Goal: Task Accomplishment & Management: Manage account settings

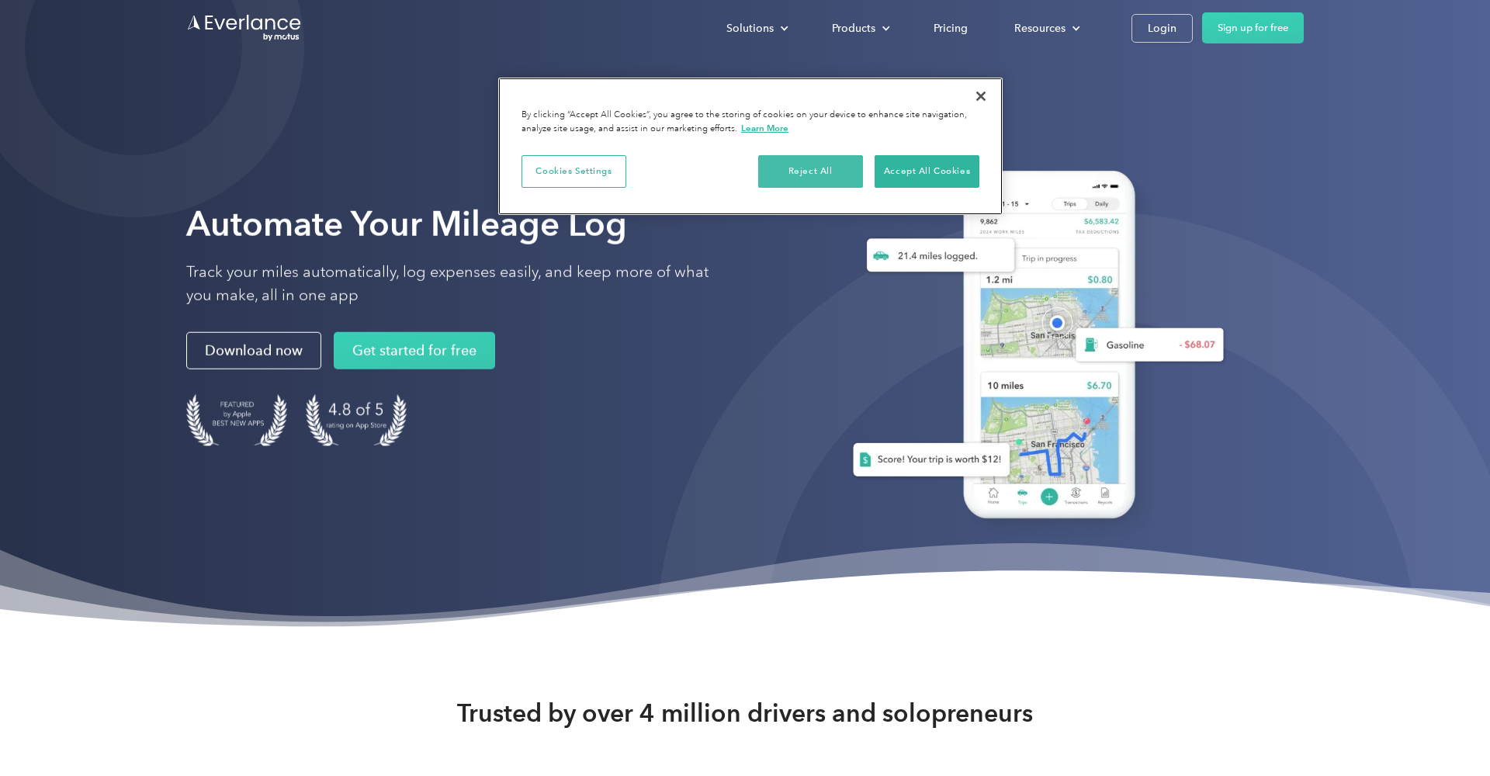
click at [788, 182] on button "Reject All" at bounding box center [810, 171] width 105 height 33
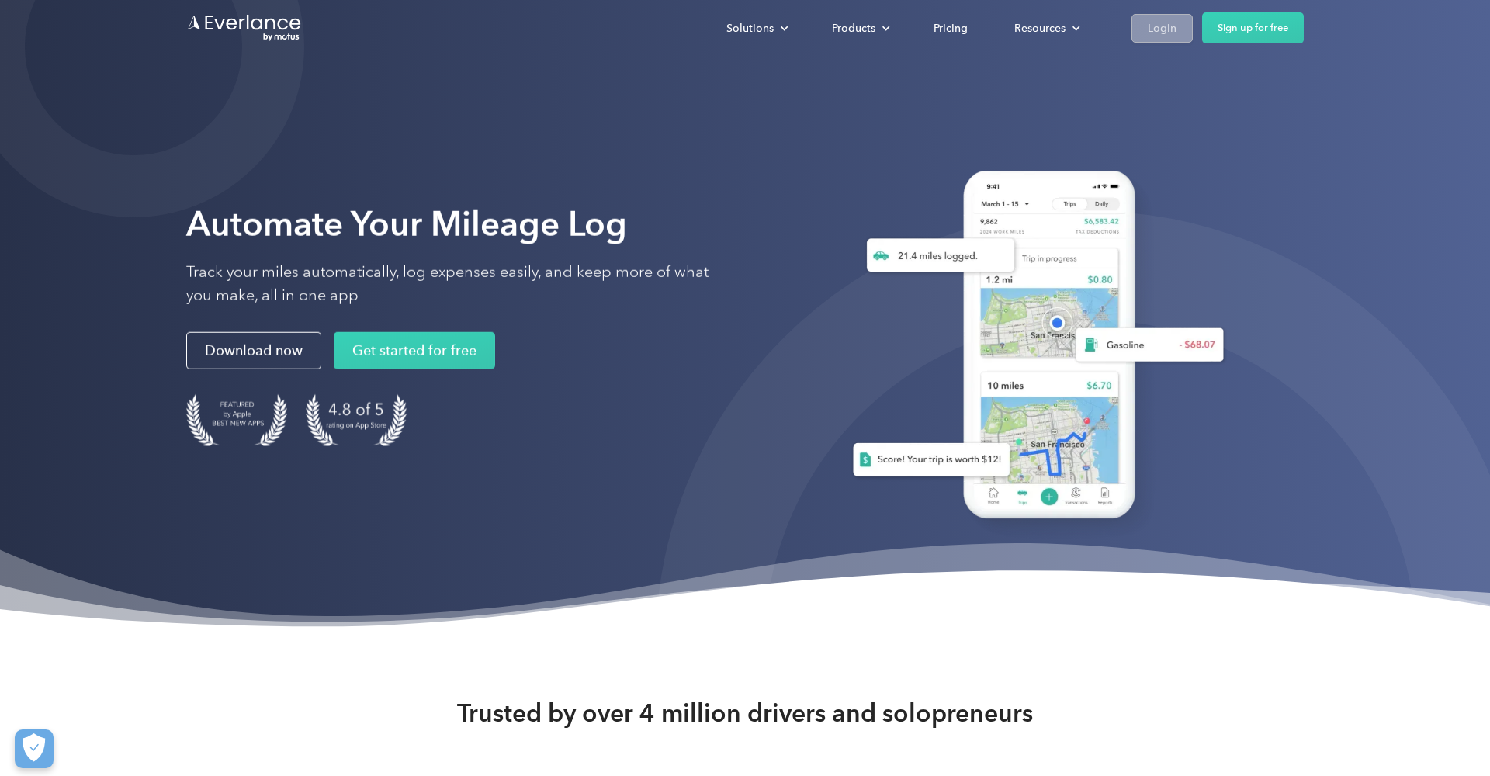
click at [1160, 35] on div "Login" at bounding box center [1162, 28] width 29 height 19
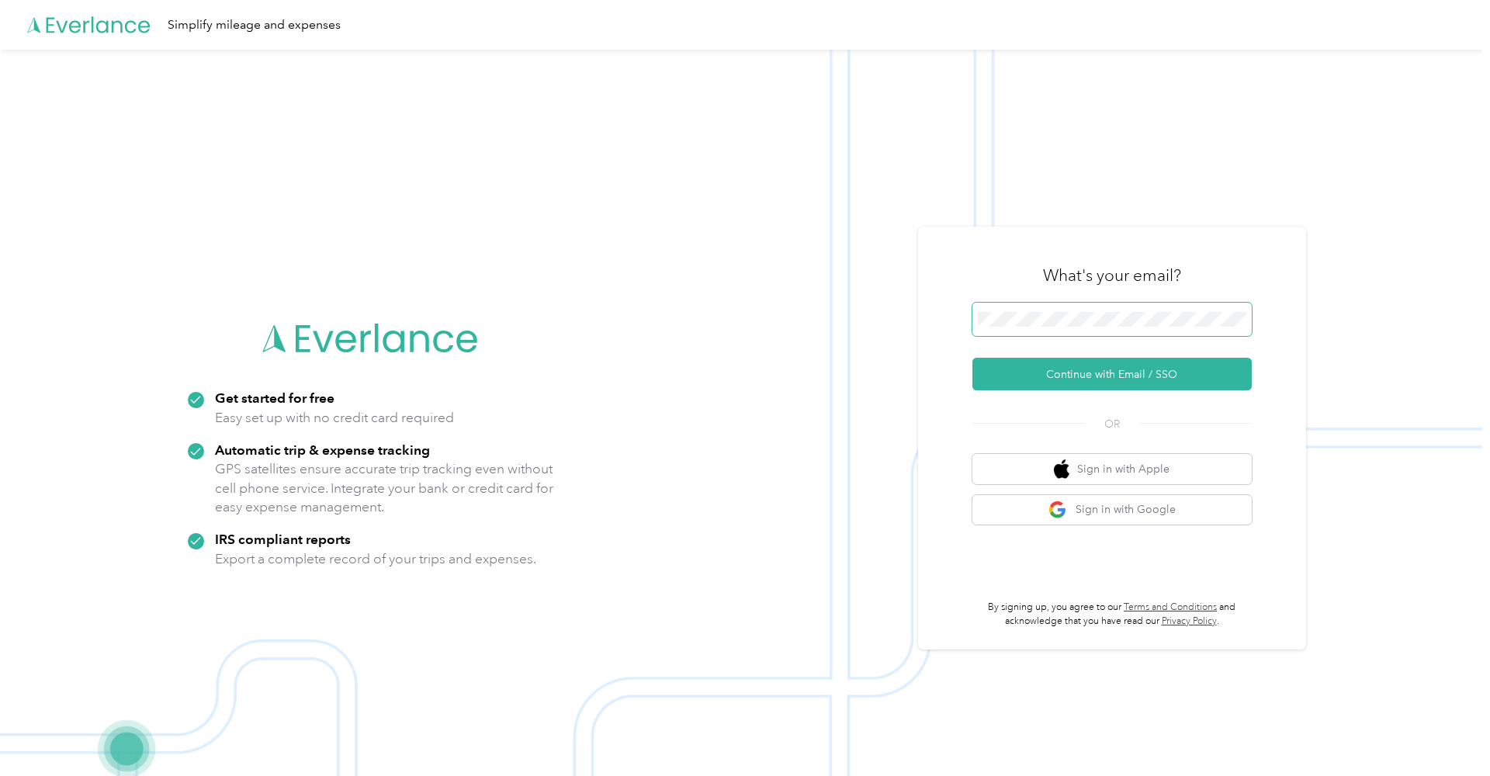
click at [1118, 374] on button "Continue with Email / SSO" at bounding box center [1112, 374] width 279 height 33
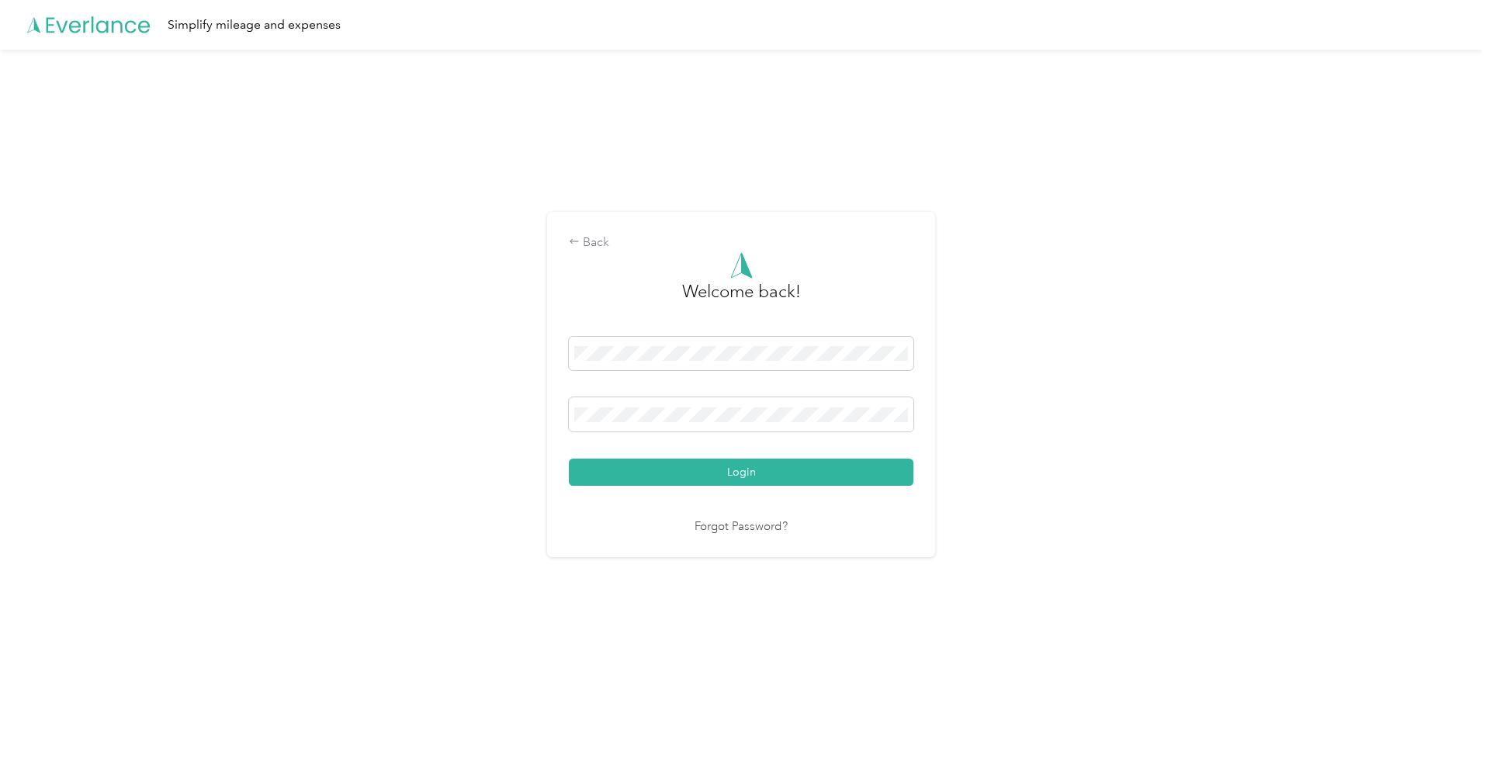
click at [745, 472] on button "Login" at bounding box center [741, 472] width 345 height 27
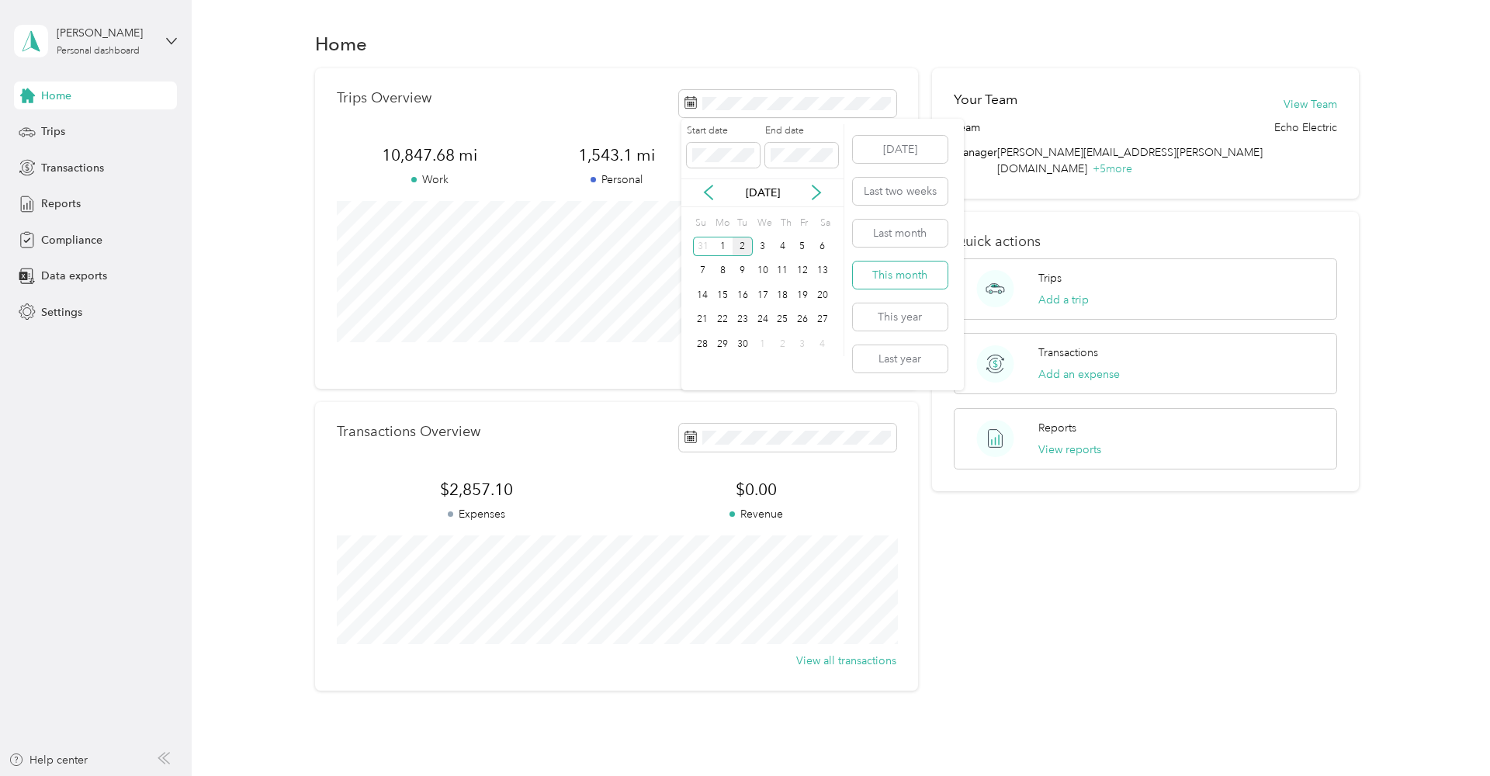
drag, startPoint x: 914, startPoint y: 233, endPoint x: 913, endPoint y: 279, distance: 45.8
click at [913, 279] on div "[DATE] Last two weeks Last month This month This year Last year" at bounding box center [899, 255] width 98 height 272
click at [913, 279] on button "This month" at bounding box center [900, 275] width 95 height 27
click at [1077, 292] on button "Add a trip" at bounding box center [1064, 300] width 50 height 16
